Goal: Transaction & Acquisition: Register for event/course

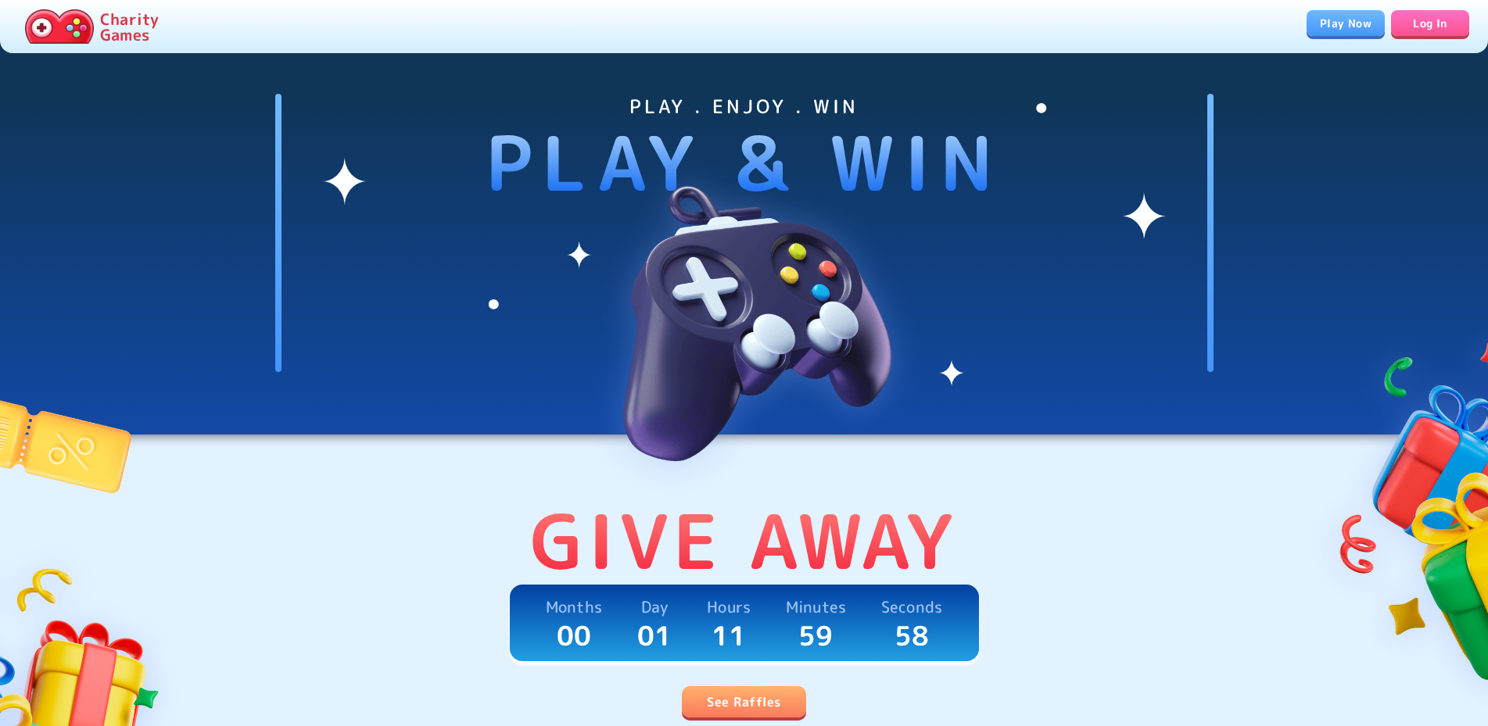
click at [766, 698] on link "See Raffles" at bounding box center [744, 702] width 124 height 31
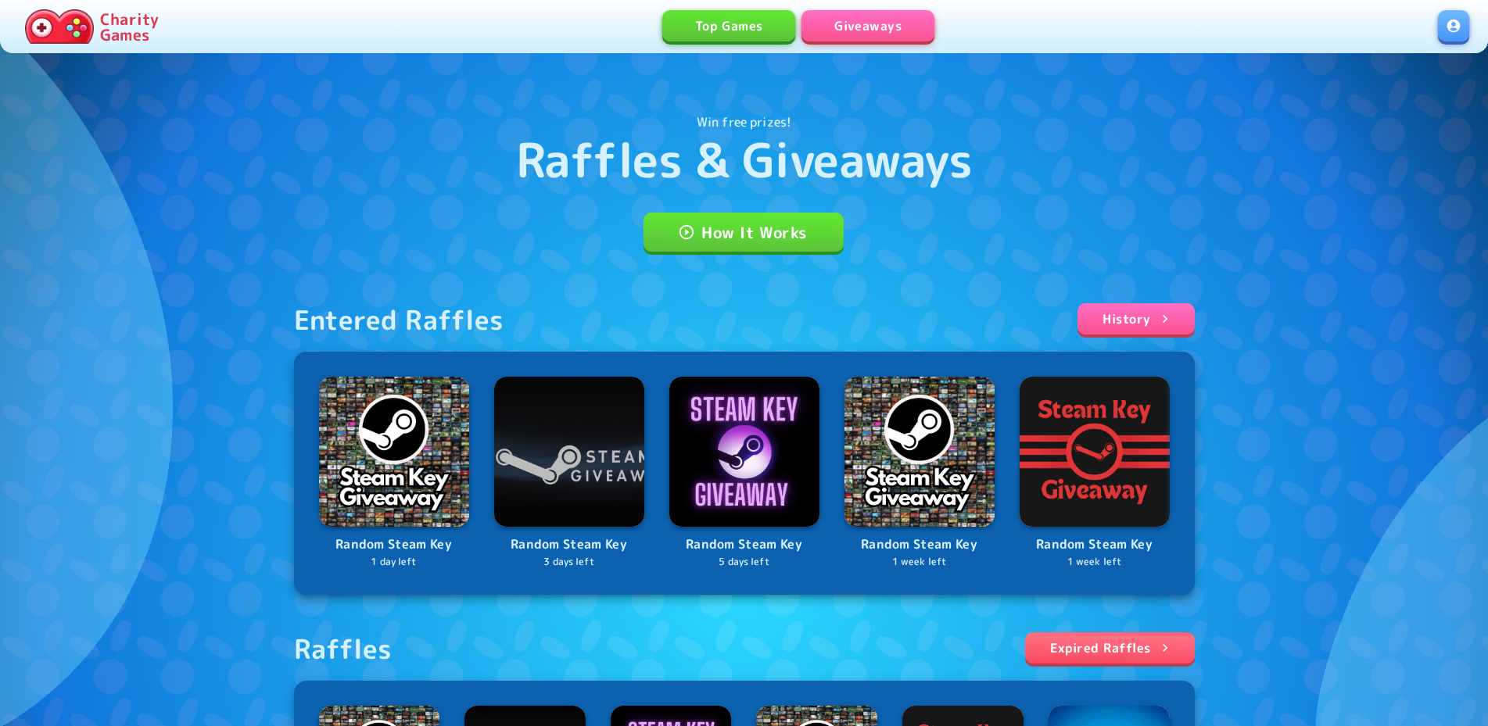
click at [860, 21] on link "Giveaways" at bounding box center [868, 25] width 133 height 31
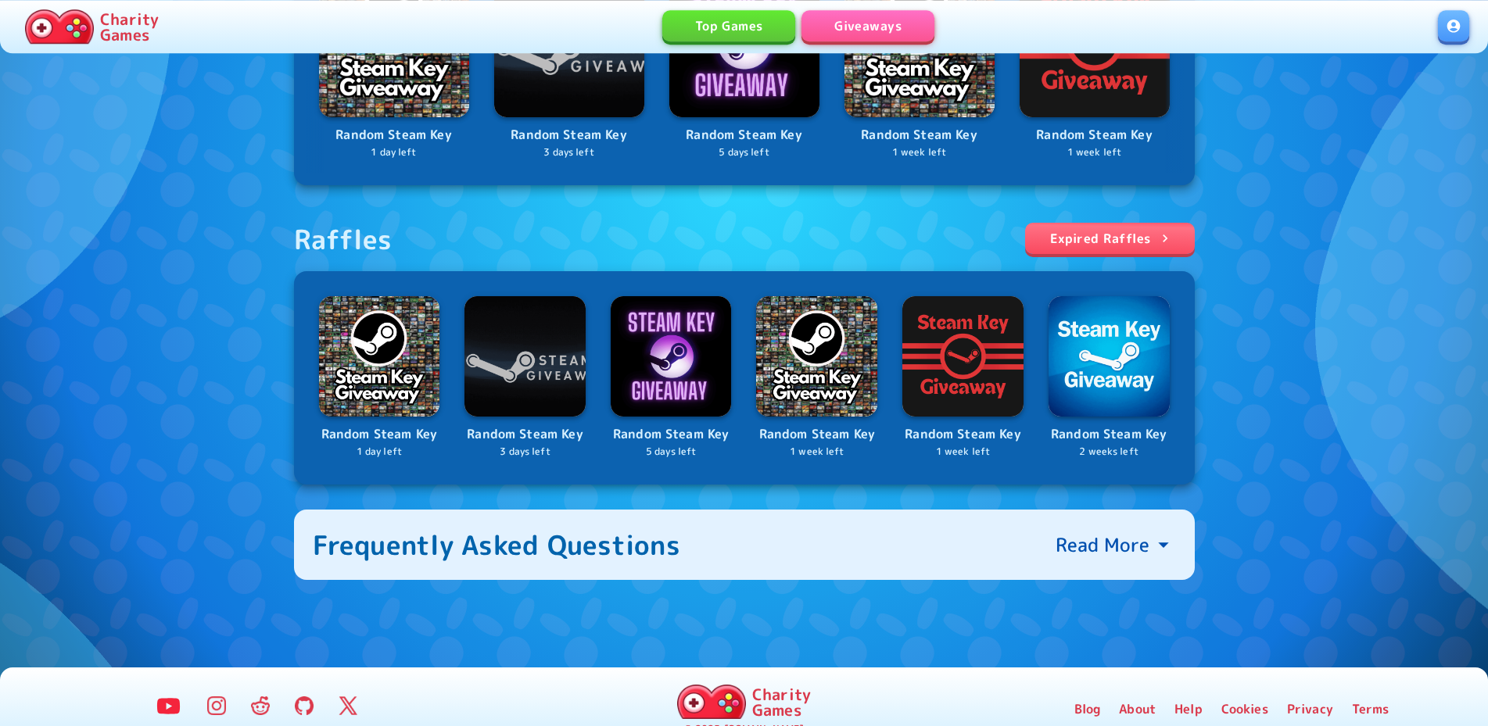
scroll to position [446, 0]
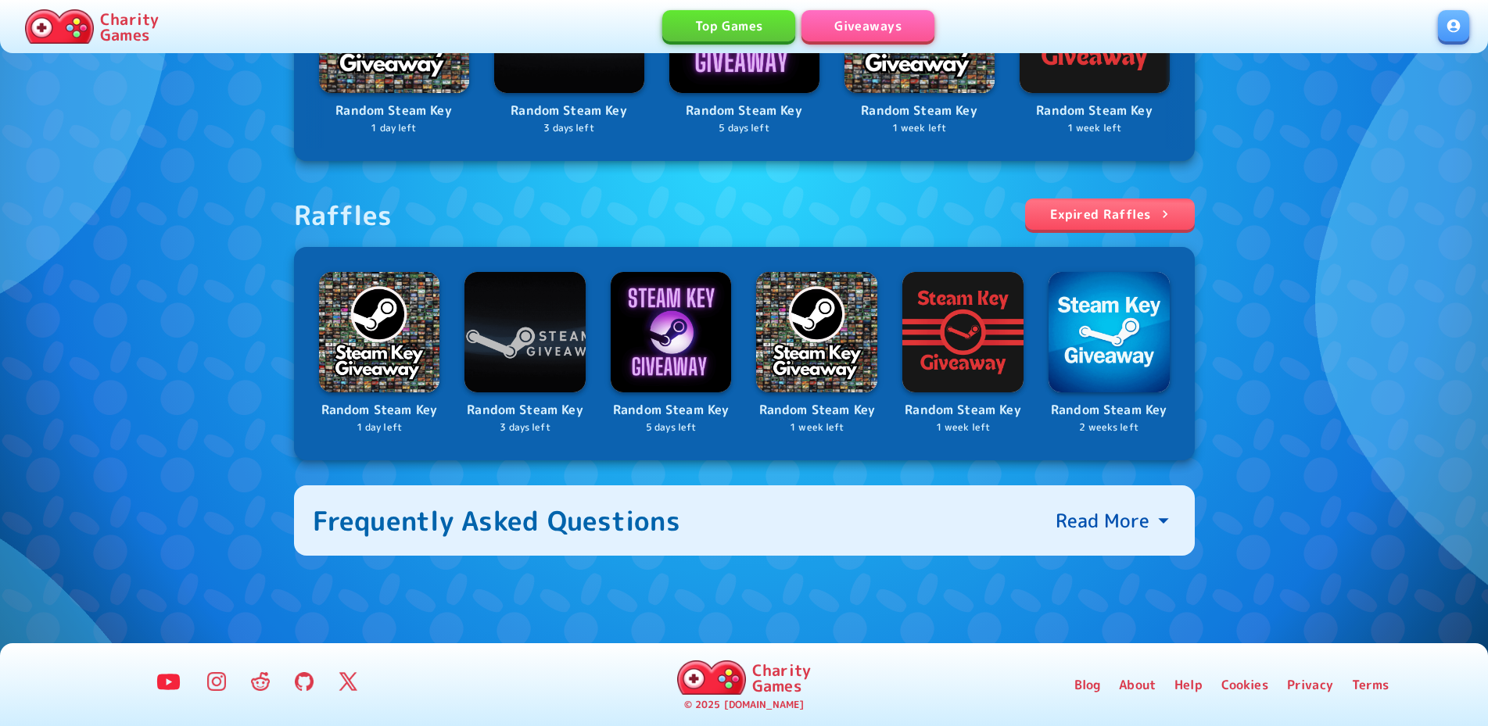
click at [1026, 443] on div "Random Steam Key 1 day left Random Steam Key 3 days left Random Steam Key 5 day…" at bounding box center [744, 353] width 901 height 213
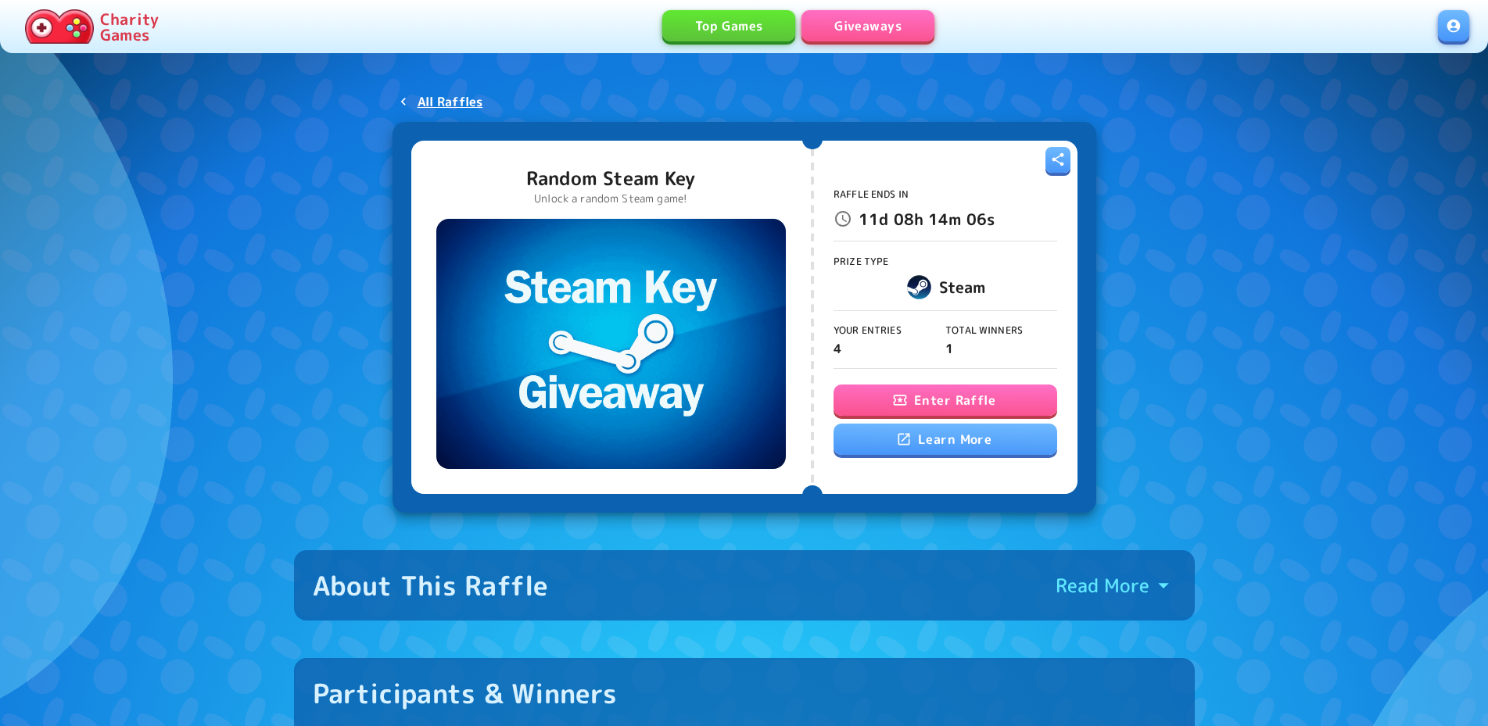
click at [909, 400] on button "Enter Raffle" at bounding box center [946, 400] width 224 height 31
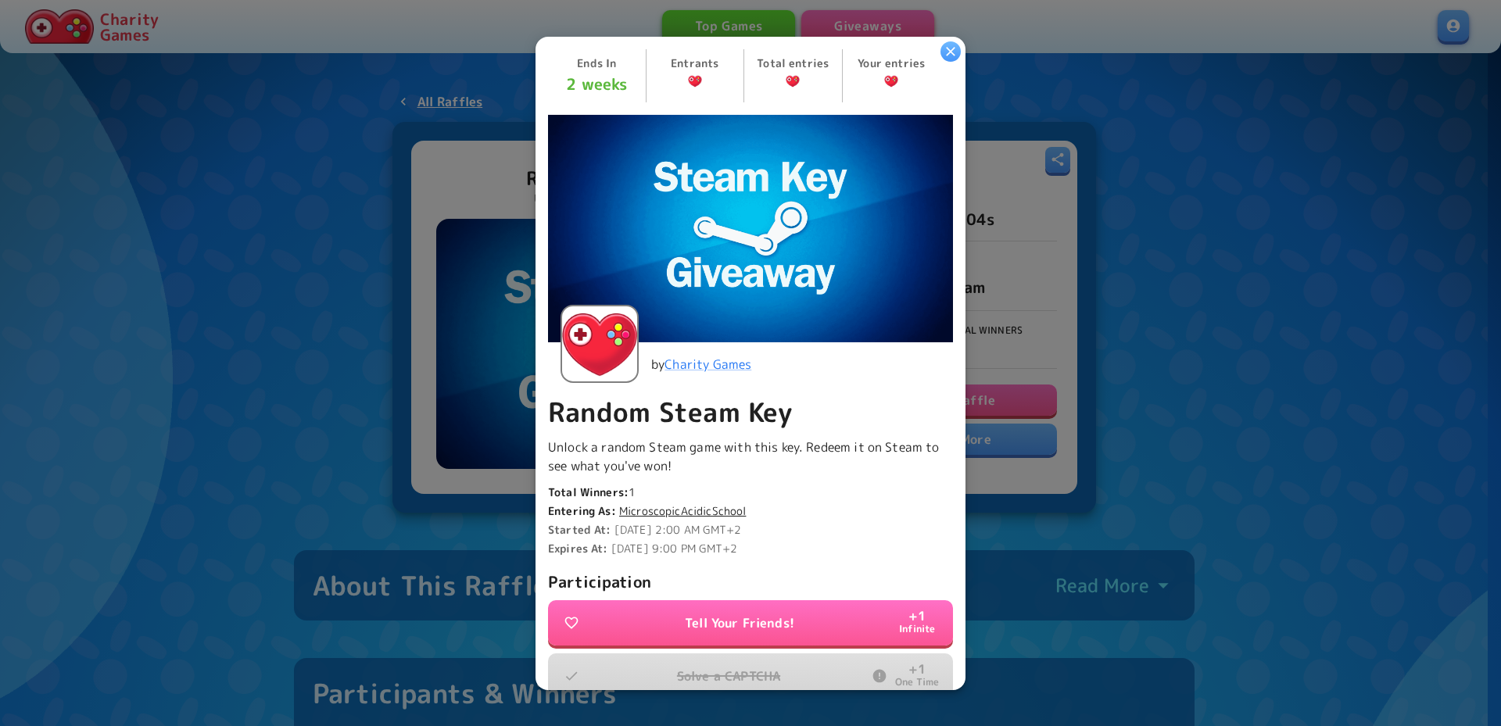
scroll to position [235, 0]
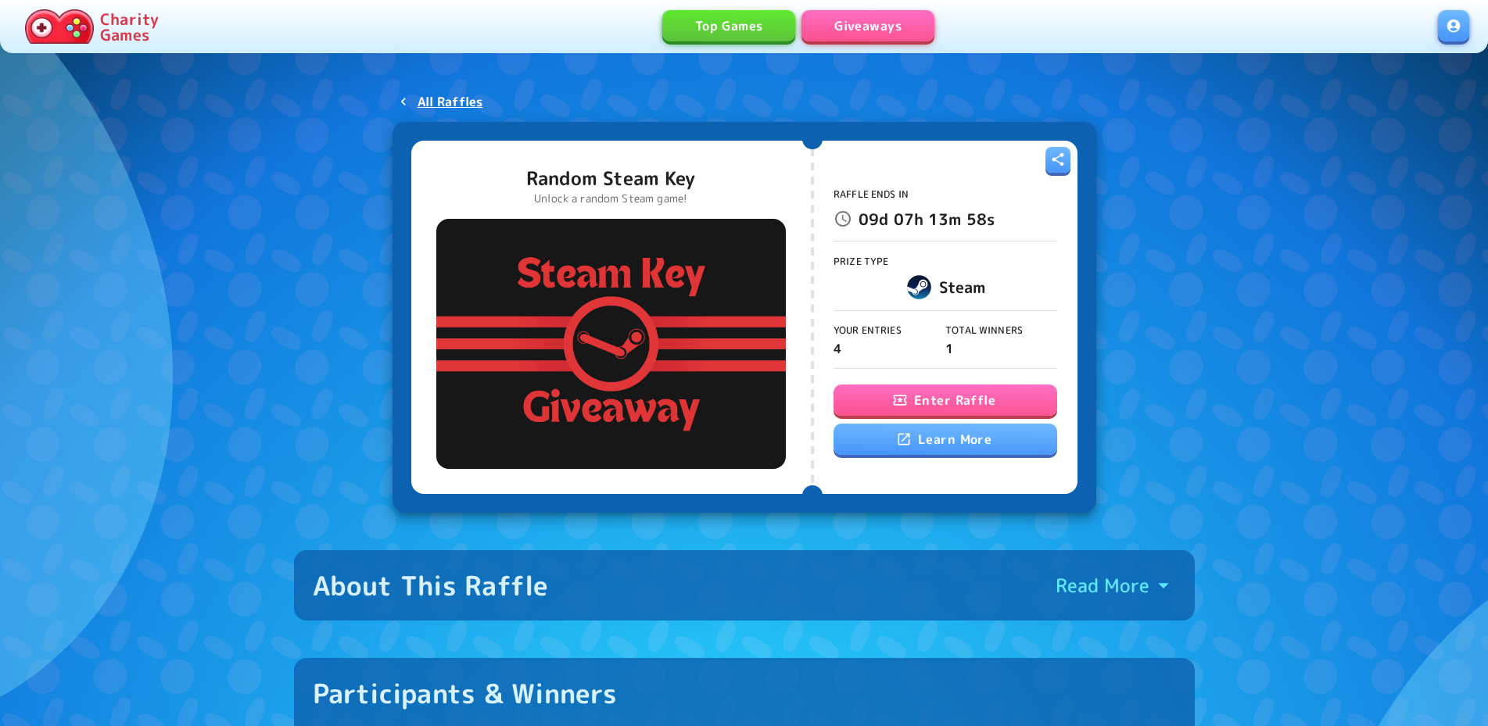
click at [890, 400] on button "Enter Raffle" at bounding box center [946, 400] width 224 height 31
